Goal: Find specific page/section: Find specific page/section

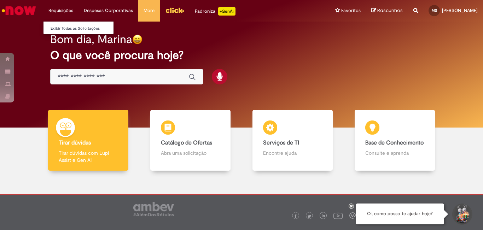
click at [66, 8] on li "Requisições Exibir Todas as Solicitações" at bounding box center [60, 10] width 35 height 21
click at [65, 27] on link "Exibir Todas as Solicitações" at bounding box center [82, 29] width 78 height 8
